Goal: Obtain resource: Obtain resource

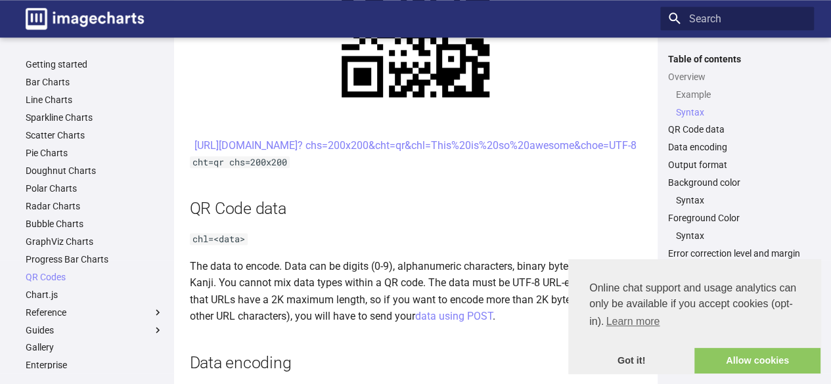
scroll to position [753, 0]
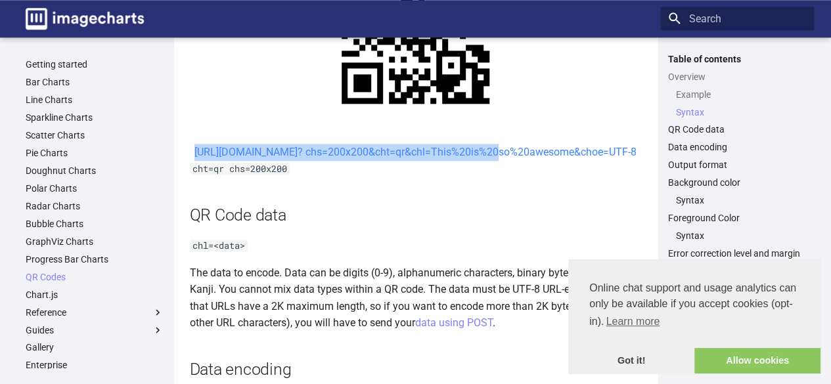
drag, startPoint x: 334, startPoint y: 146, endPoint x: 377, endPoint y: 170, distance: 49.4
click at [377, 161] on center "[URL][DOMAIN_NAME]? chs=200x200&cht=qr&chl=This%20is%20so%20awesome&choe=UTF-8" at bounding box center [416, 152] width 452 height 17
copy link "https://image-charts.com/chart? chs=200x200&cht=qr&chl="
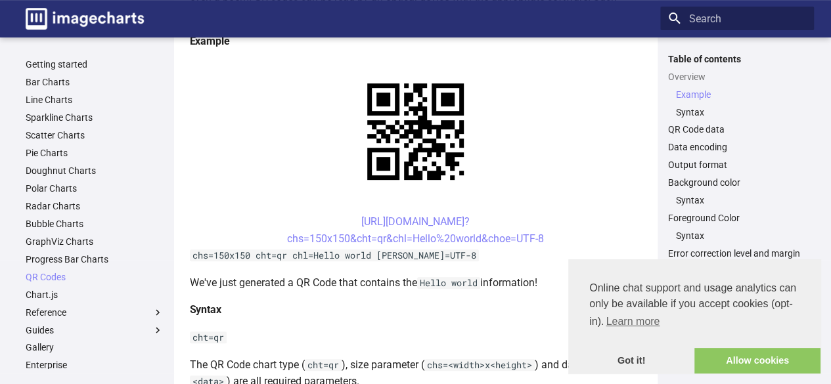
scroll to position [309, 0]
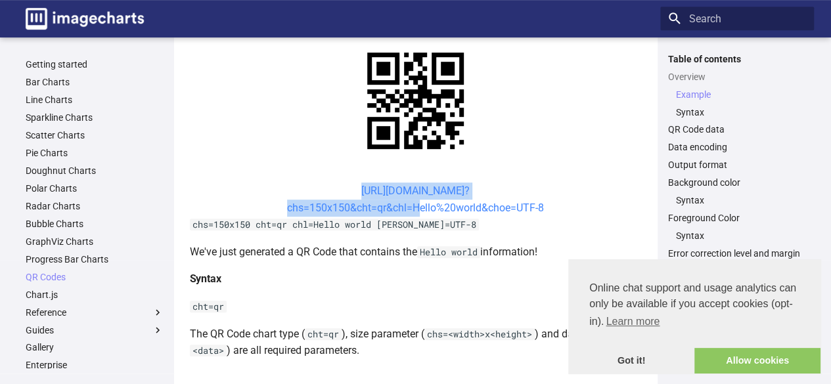
drag, startPoint x: 327, startPoint y: 179, endPoint x: 411, endPoint y: 208, distance: 88.9
copy link "[URL][DOMAIN_NAME]? chs=150x150&cht=qr&chl="
